Goal: Find specific page/section: Find specific page/section

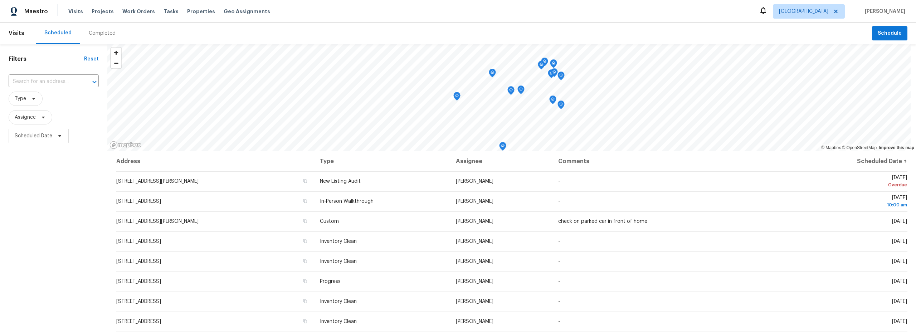
scroll to position [90, 0]
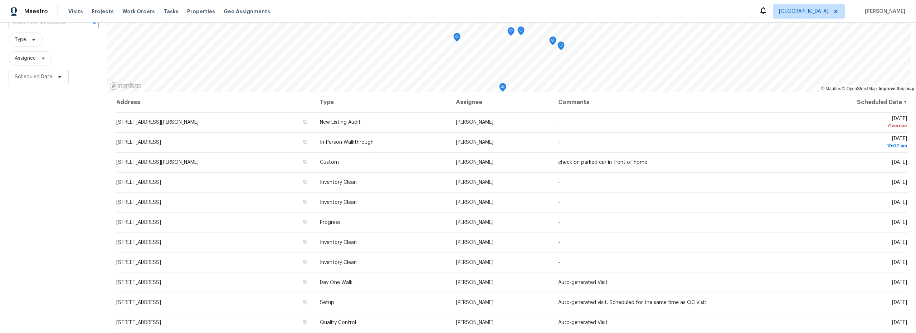
scroll to position [19, 0]
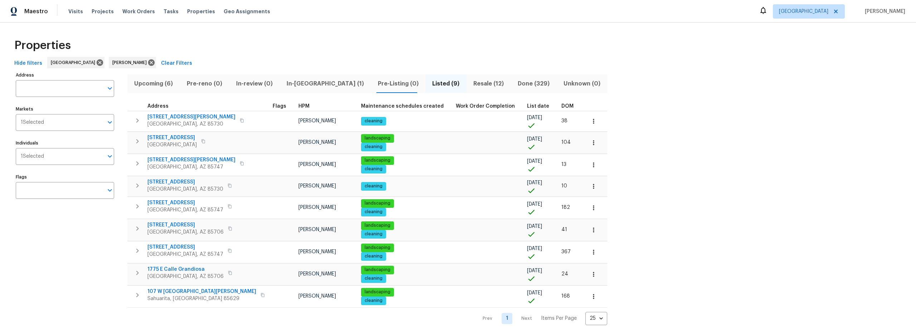
click at [471, 85] on span "Resale (12)" at bounding box center [489, 84] width 36 height 10
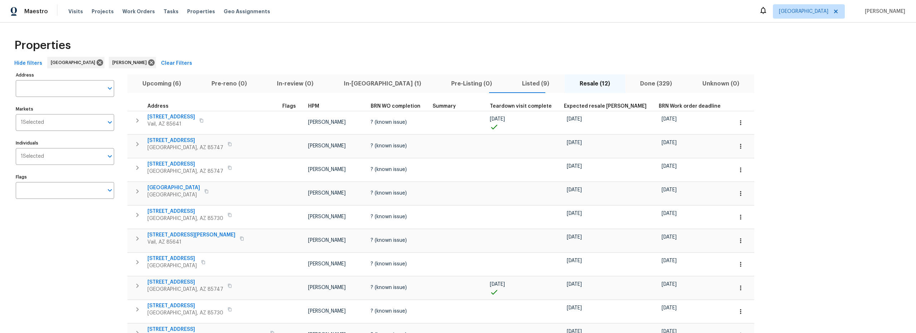
click at [511, 83] on span "Listed (9)" at bounding box center [535, 84] width 49 height 10
click at [692, 83] on span "Unknown (0)" at bounding box center [721, 84] width 58 height 10
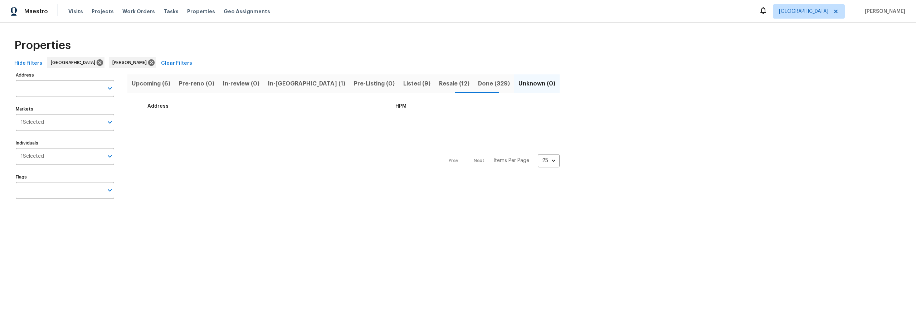
click at [403, 84] on span "Listed (9)" at bounding box center [416, 84] width 27 height 10
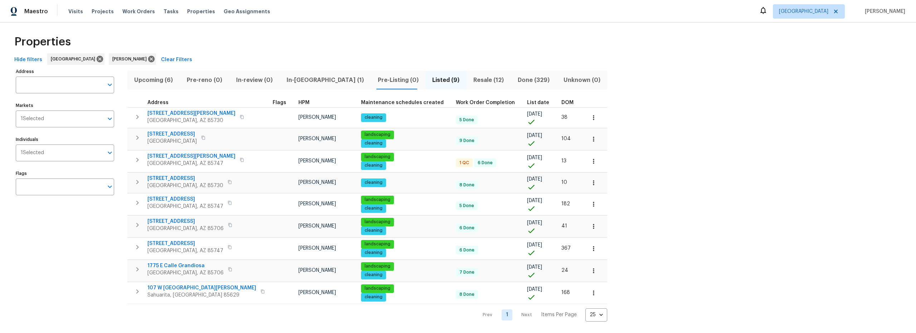
scroll to position [9, 0]
